Goal: Transaction & Acquisition: Purchase product/service

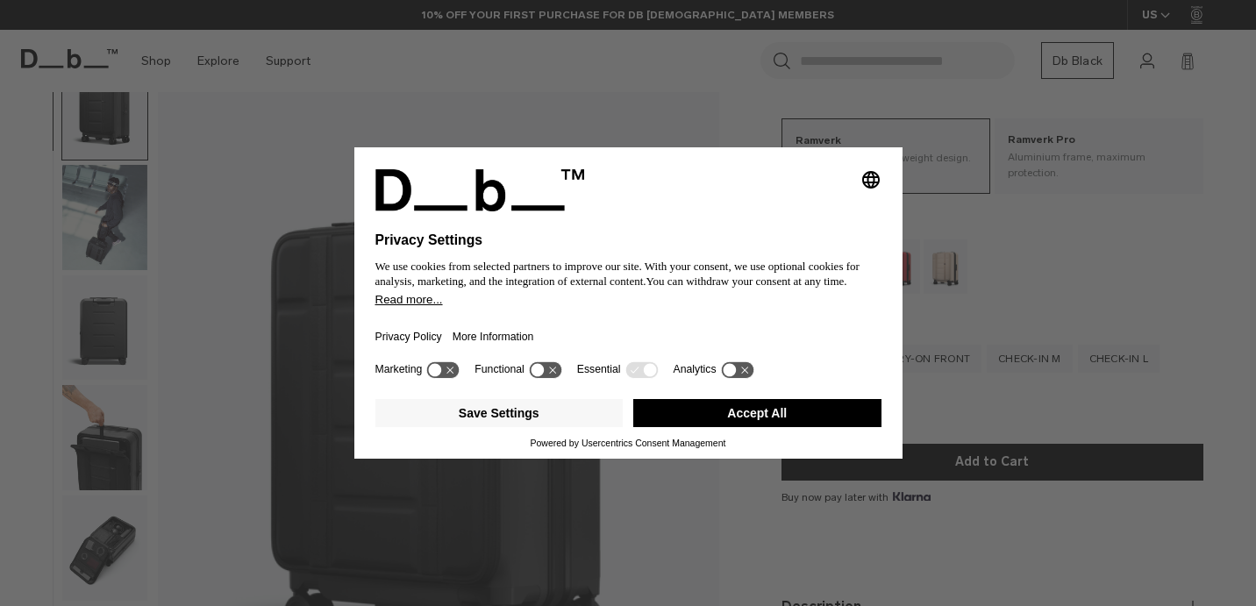
click at [687, 426] on button "Accept All" at bounding box center [757, 413] width 248 height 28
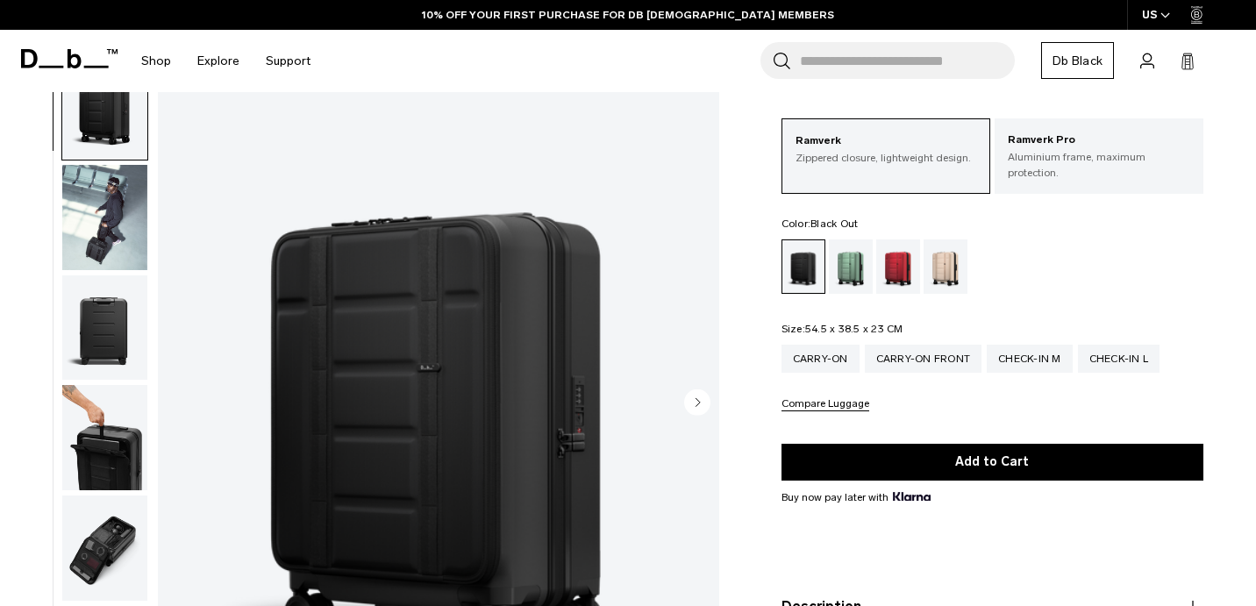
click at [118, 238] on img "button" at bounding box center [104, 216] width 85 height 105
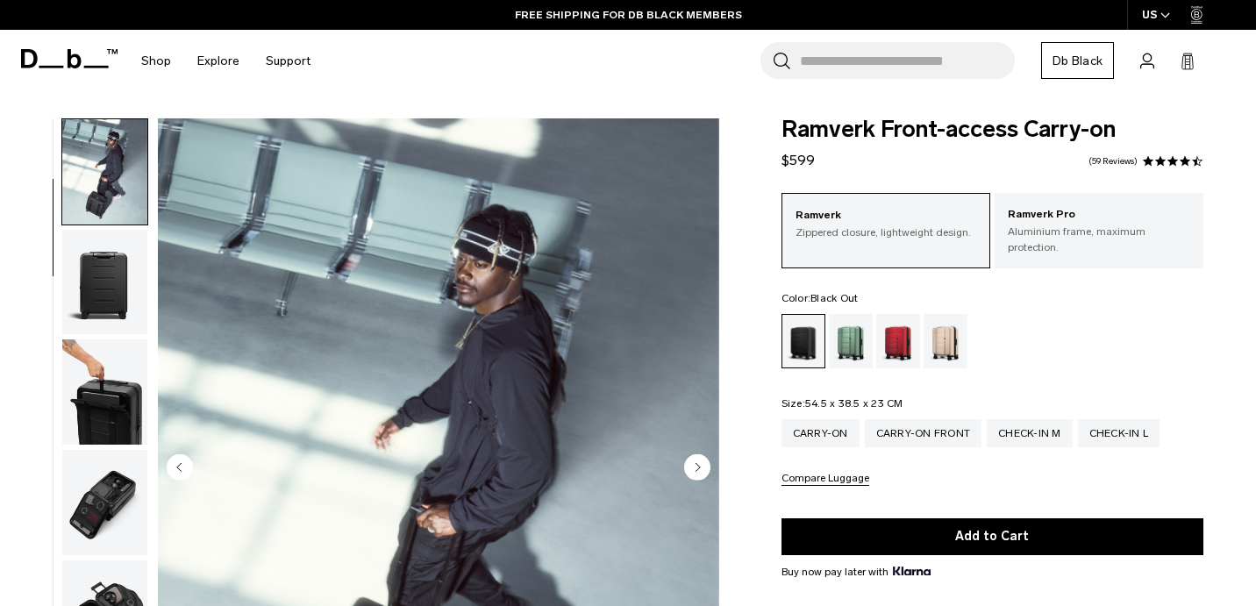
click at [100, 318] on img "button" at bounding box center [104, 282] width 85 height 105
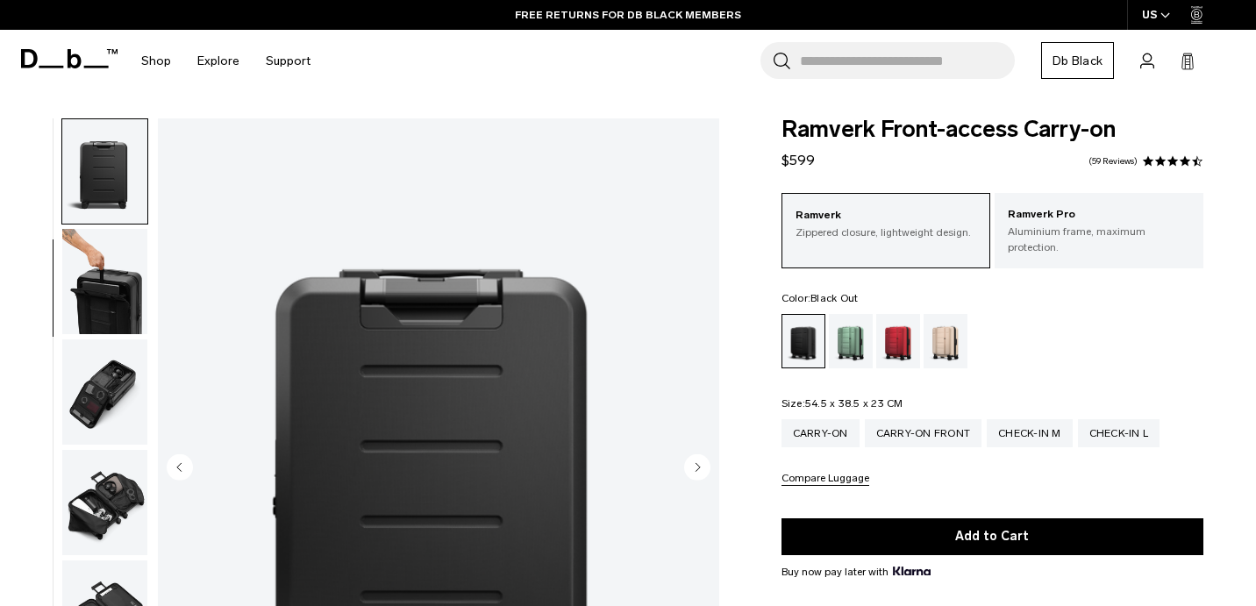
click at [101, 318] on img "button" at bounding box center [104, 281] width 85 height 105
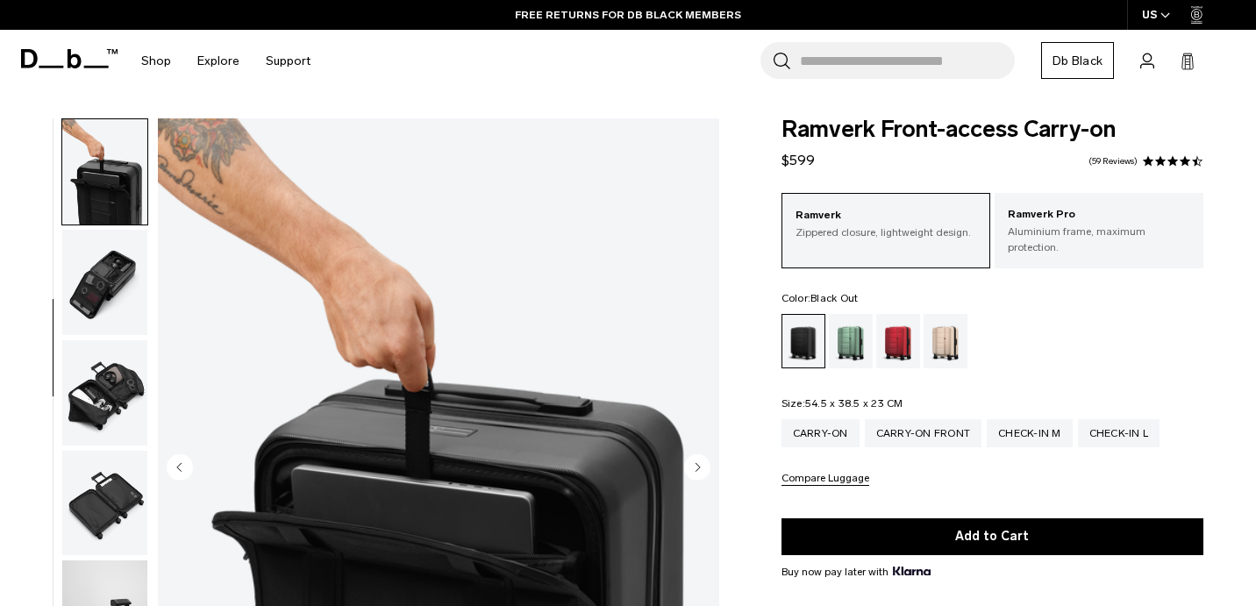
click at [103, 318] on img "button" at bounding box center [104, 282] width 85 height 105
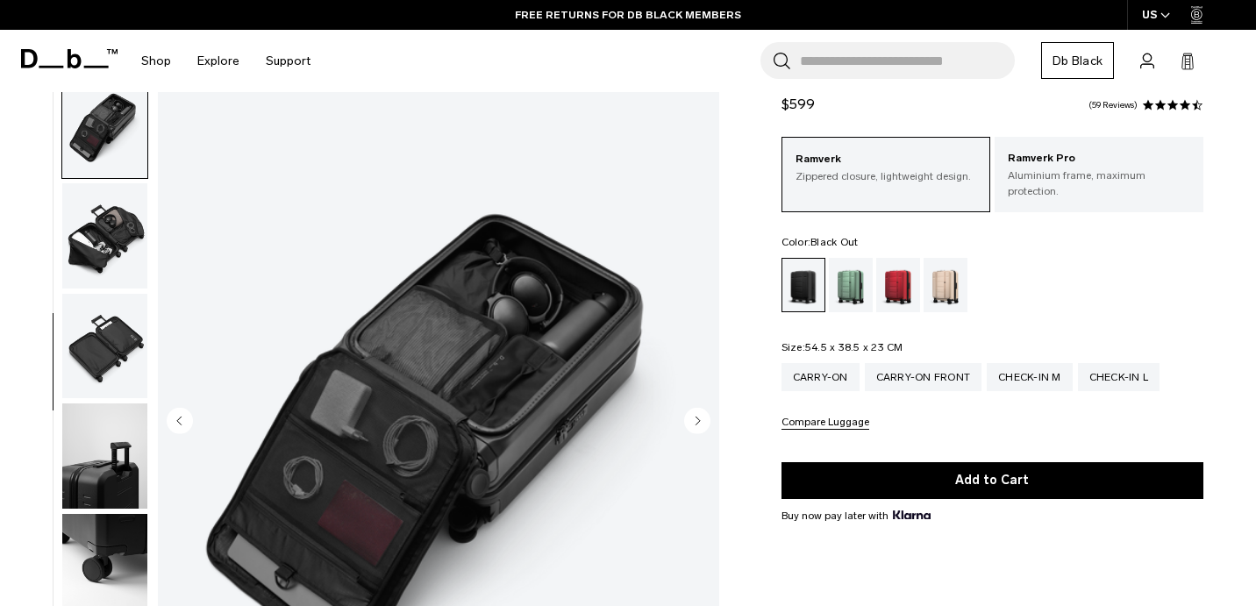
scroll to position [67, 0]
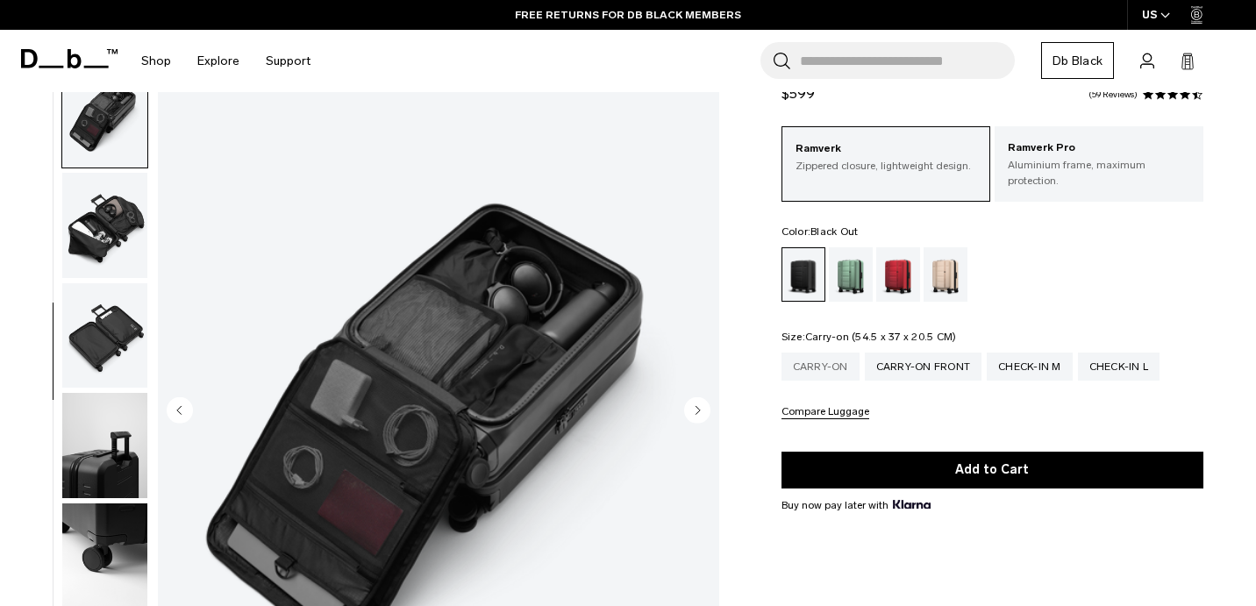
click at [805, 360] on div "Carry-on" at bounding box center [821, 367] width 78 height 28
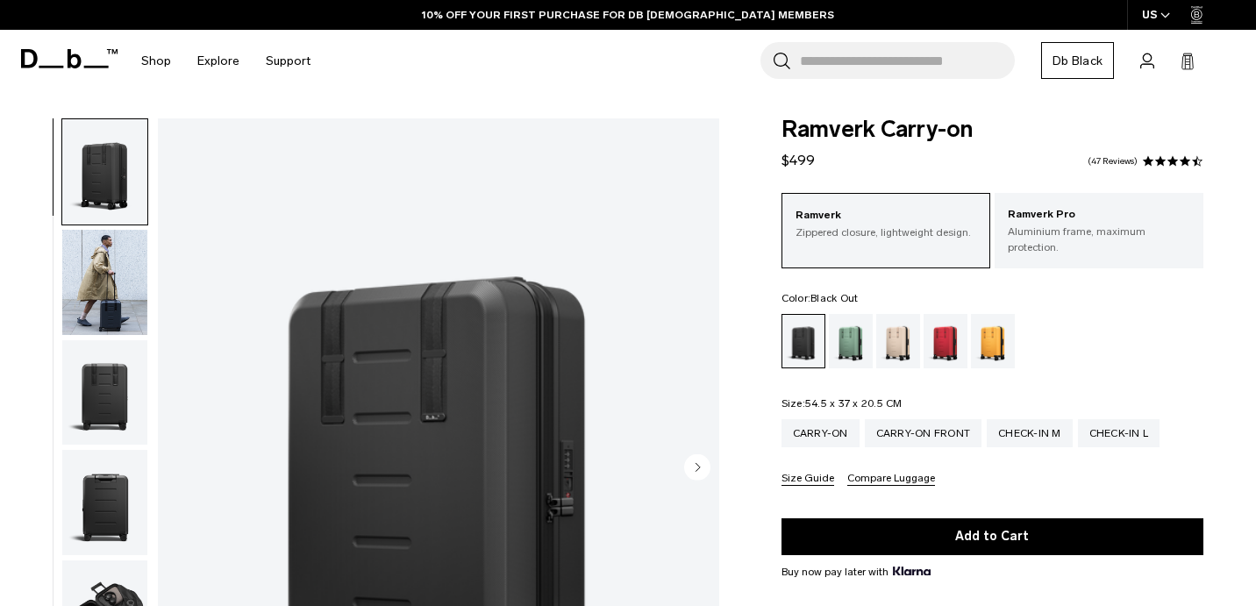
click at [127, 283] on img "button" at bounding box center [104, 282] width 85 height 105
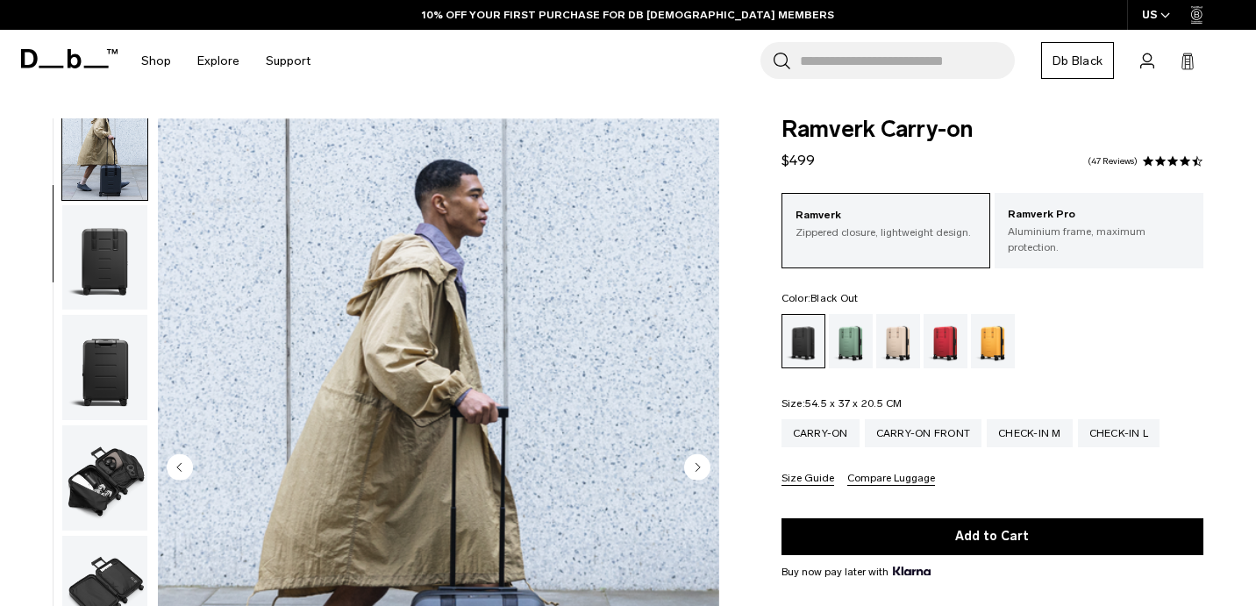
scroll to position [100, 0]
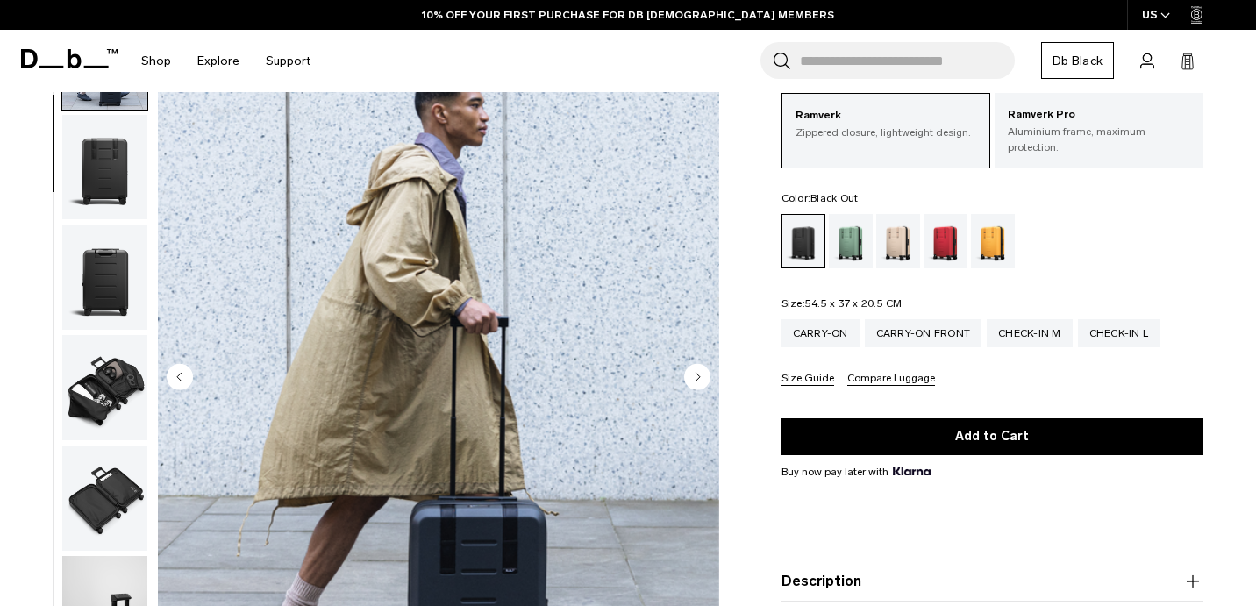
click at [106, 370] on img "button" at bounding box center [104, 387] width 85 height 105
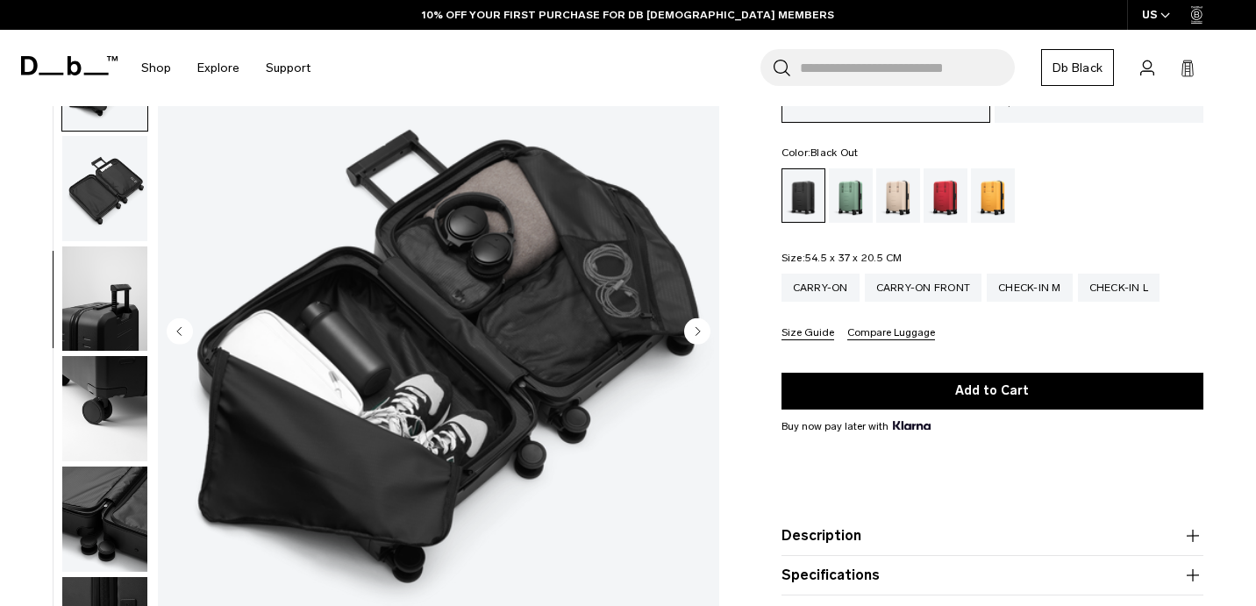
scroll to position [146, 0]
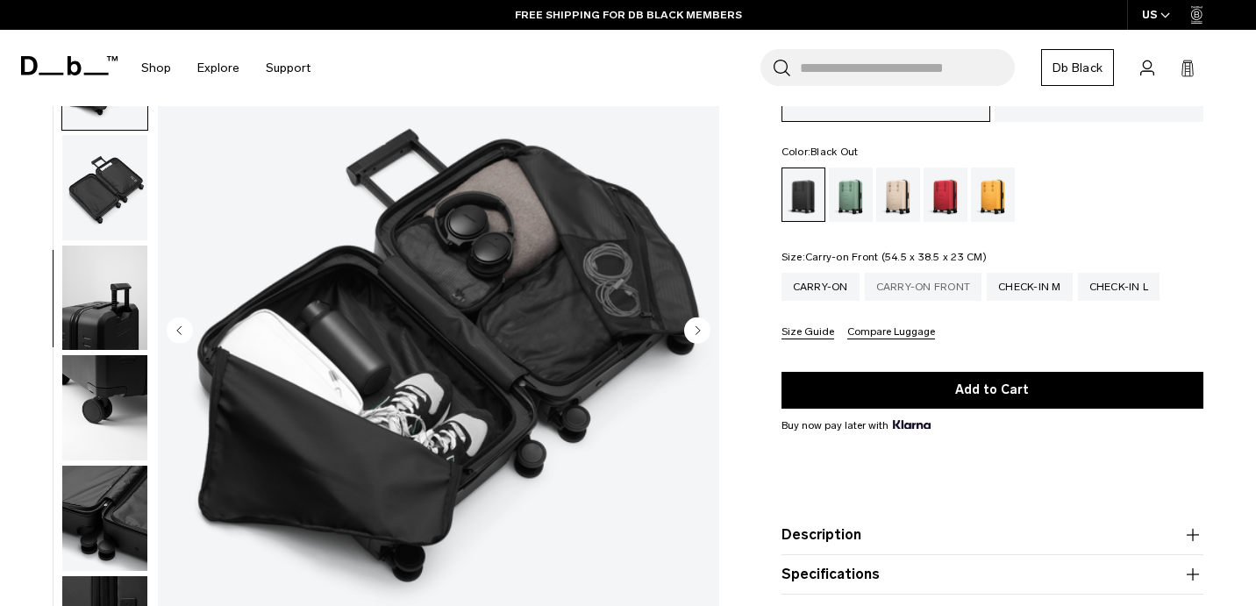
click at [919, 277] on div "Carry-on Front" at bounding box center [924, 287] width 118 height 28
